Goal: Navigation & Orientation: Find specific page/section

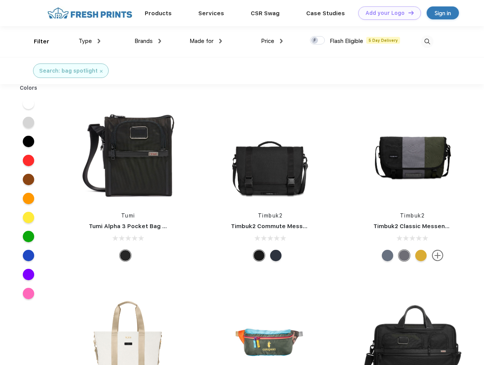
click at [387, 13] on link "Add your Logo Design Tool" at bounding box center [389, 12] width 63 height 13
click at [0, 0] on div "Design Tool" at bounding box center [0, 0] width 0 height 0
click at [408, 13] on link "Add your Logo Design Tool" at bounding box center [389, 12] width 63 height 13
click at [36, 41] on div "Filter" at bounding box center [42, 41] width 16 height 9
click at [90, 41] on span "Type" at bounding box center [85, 41] width 13 height 7
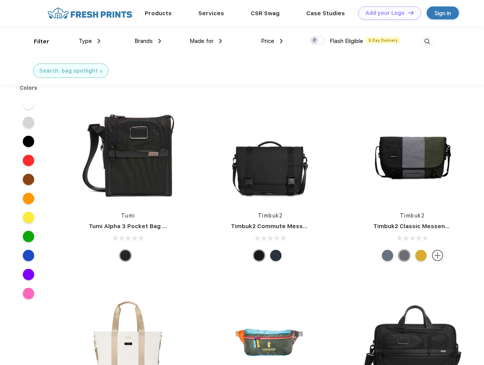
click at [148, 41] on span "Brands" at bounding box center [144, 41] width 18 height 7
click at [206, 41] on span "Made for" at bounding box center [202, 41] width 24 height 7
click at [272, 41] on span "Price" at bounding box center [267, 41] width 13 height 7
click at [318, 41] on div at bounding box center [317, 40] width 15 height 8
click at [315, 41] on input "checkbox" at bounding box center [312, 38] width 5 height 5
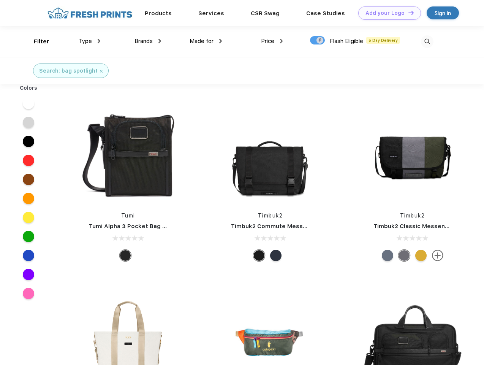
click at [427, 41] on img at bounding box center [427, 41] width 13 height 13
